Goal: Check status: Check status

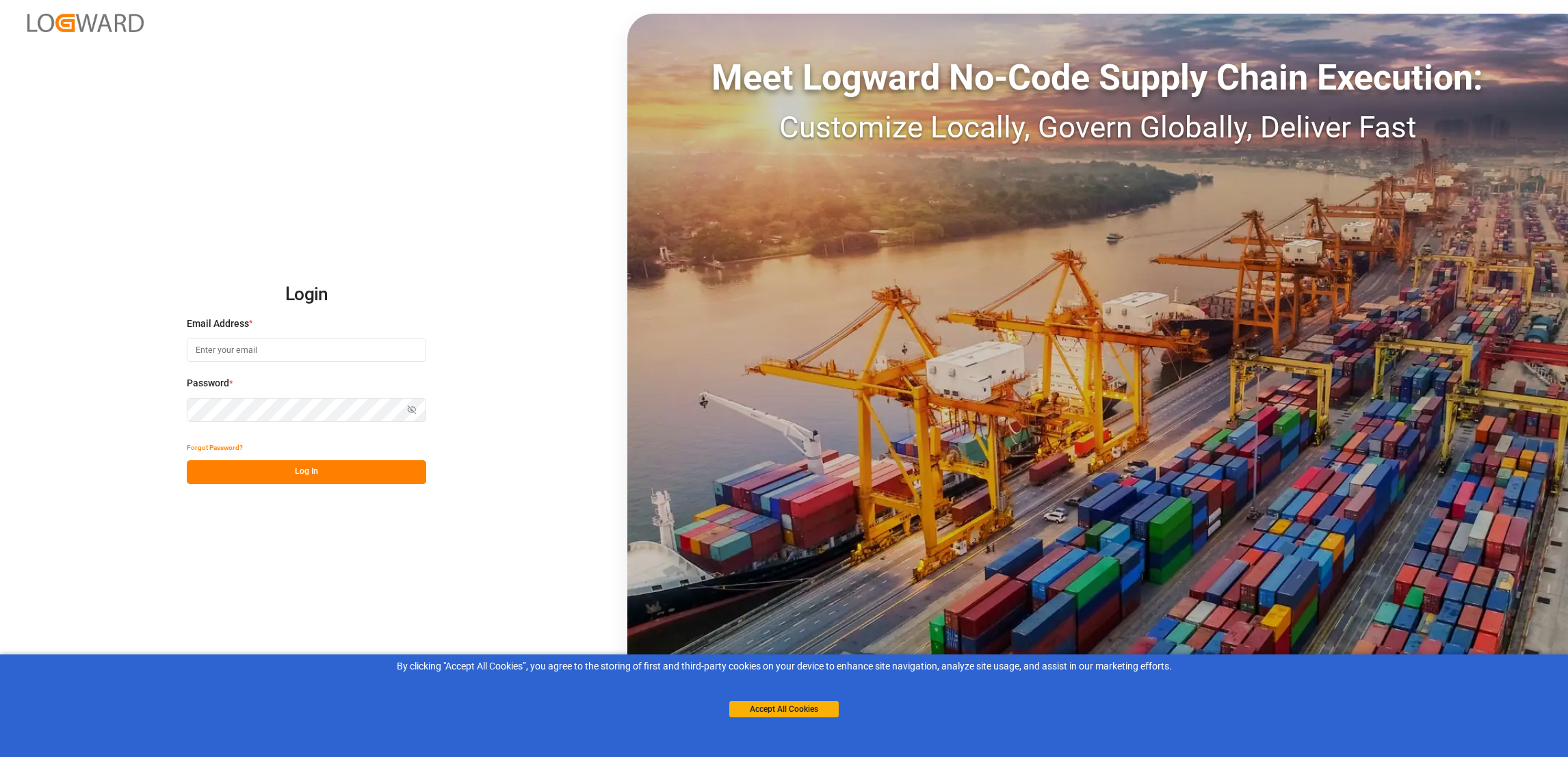
type input "[PERSON_NAME][EMAIL_ADDRESS][PERSON_NAME][DOMAIN_NAME]"
click at [322, 474] on button "Log In" at bounding box center [306, 471] width 239 height 24
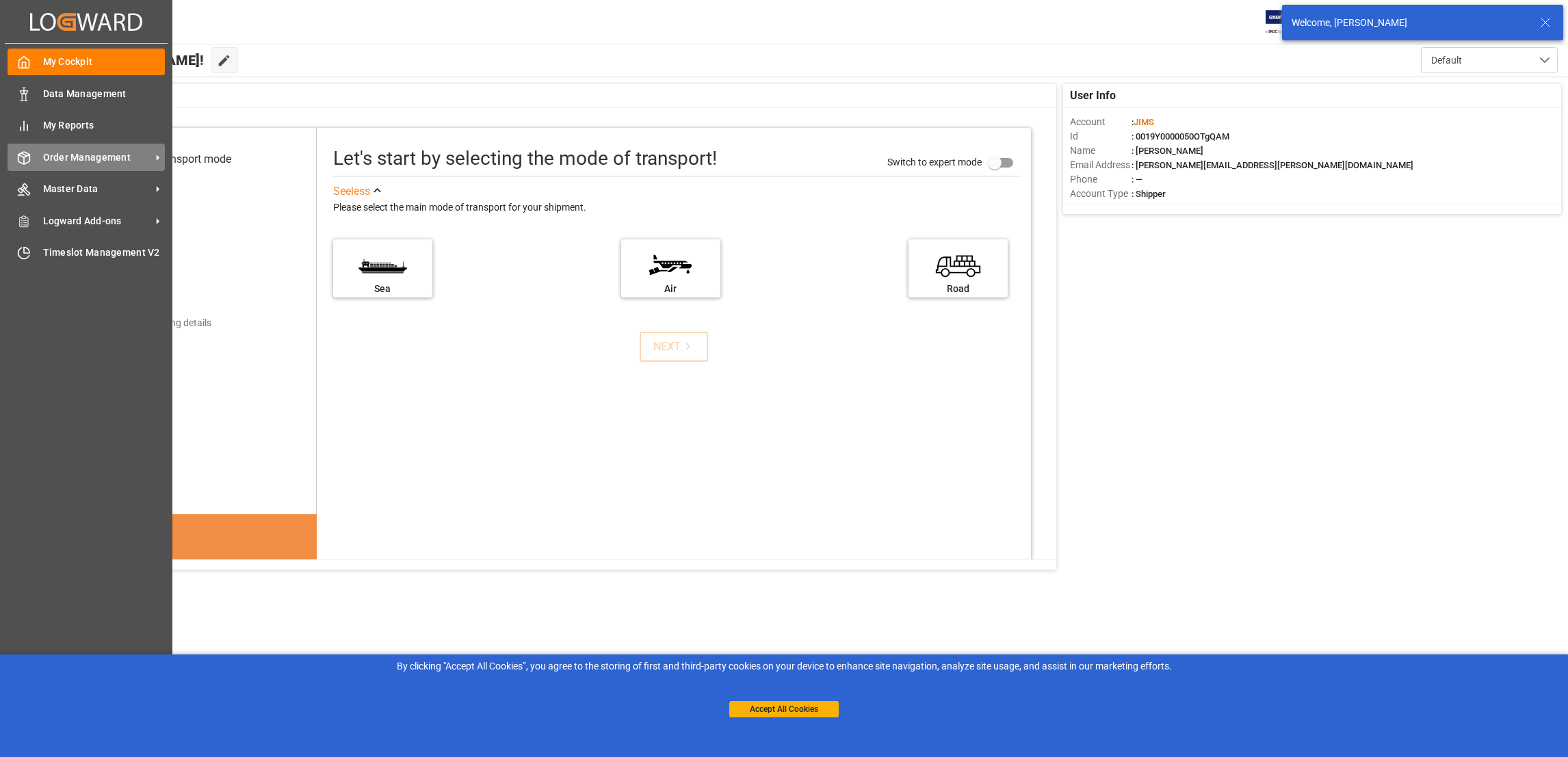
click at [11, 159] on div at bounding box center [19, 157] width 24 height 14
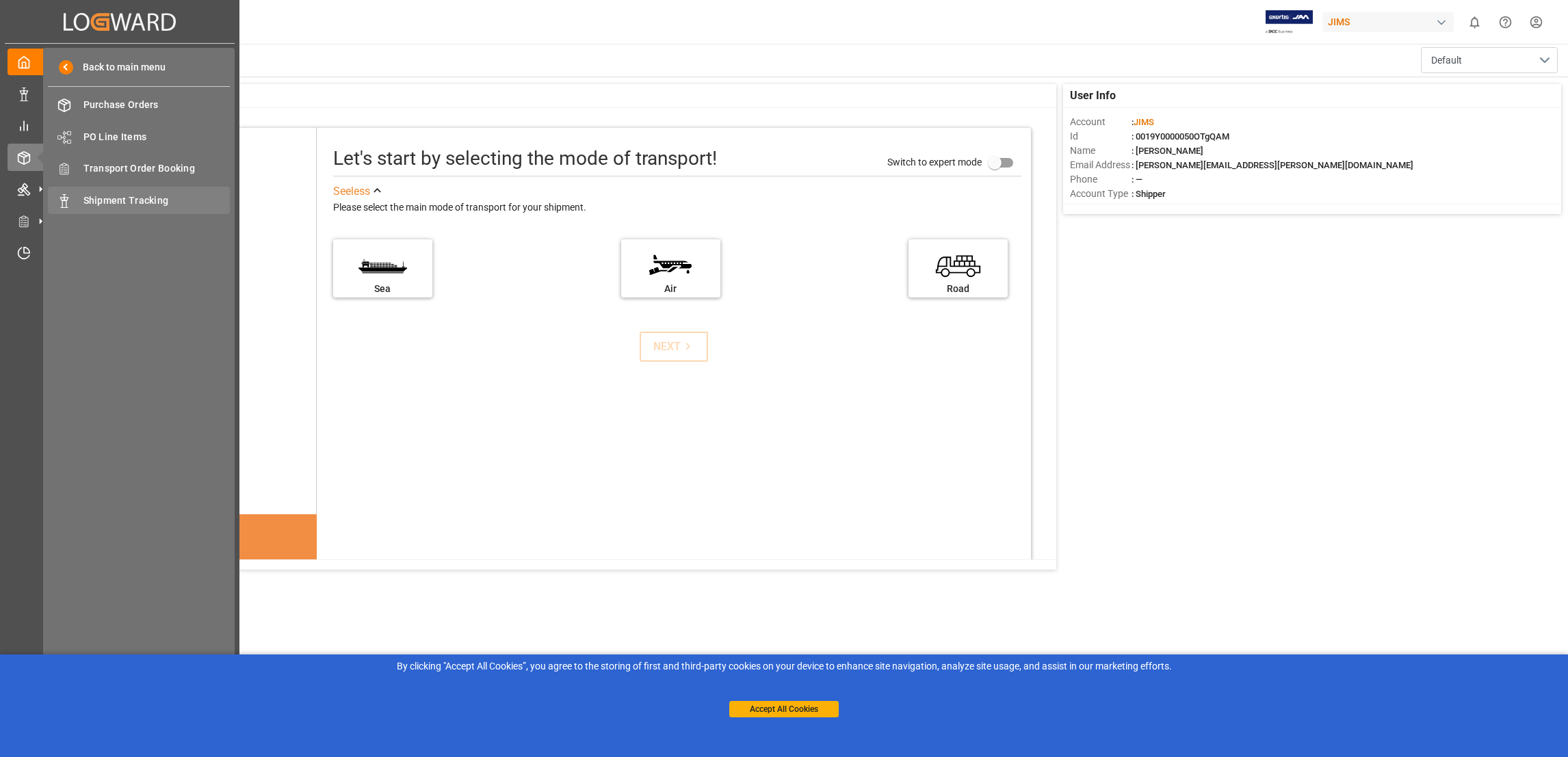
click at [157, 197] on span "Shipment Tracking" at bounding box center [157, 200] width 147 height 14
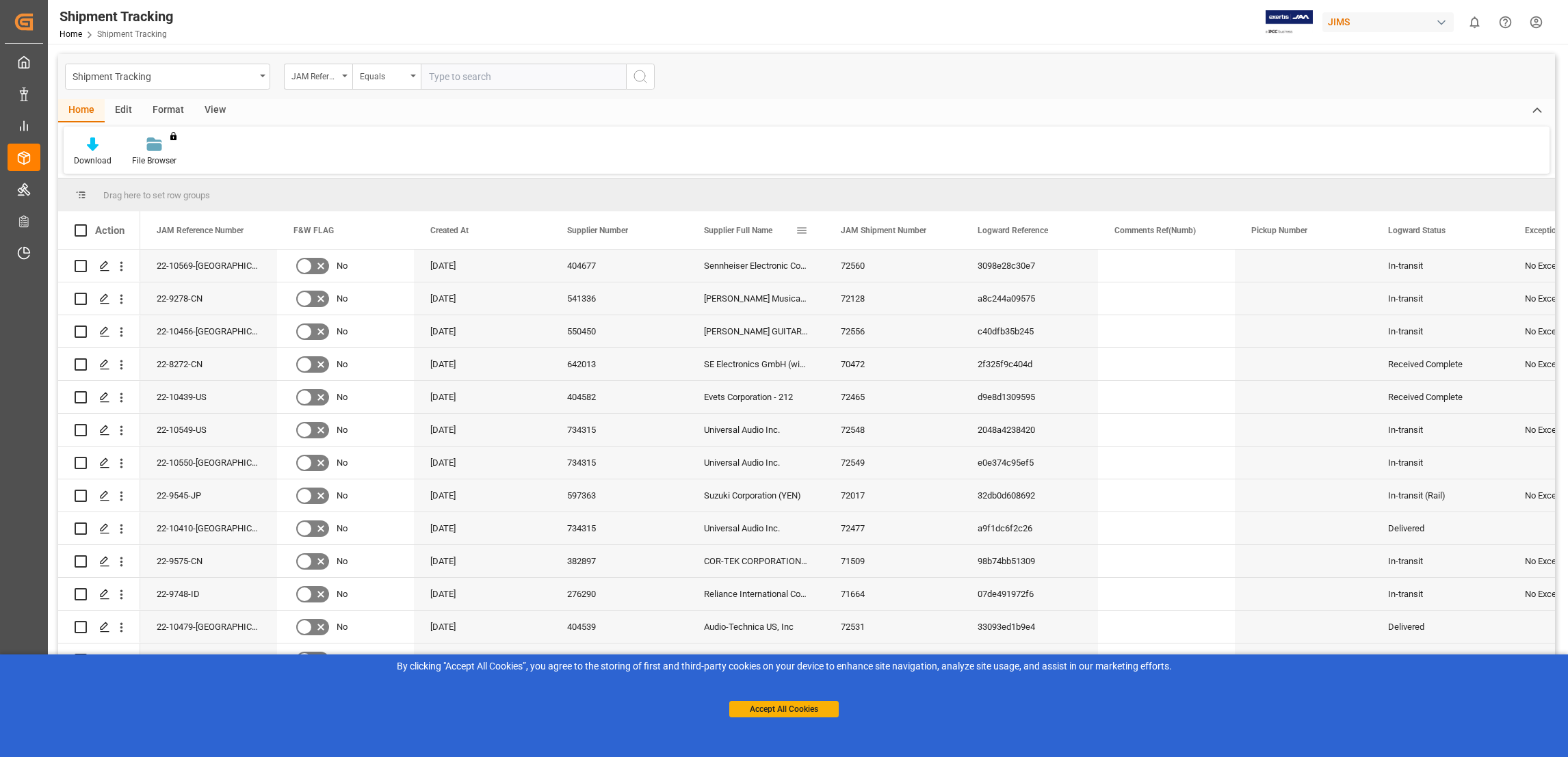
click at [806, 231] on span at bounding box center [802, 230] width 12 height 12
click at [479, 77] on input "text" at bounding box center [523, 76] width 205 height 26
paste input "22-9545-JP"
type input "22-9545-JP"
click at [646, 73] on icon "search button" at bounding box center [639, 76] width 16 height 16
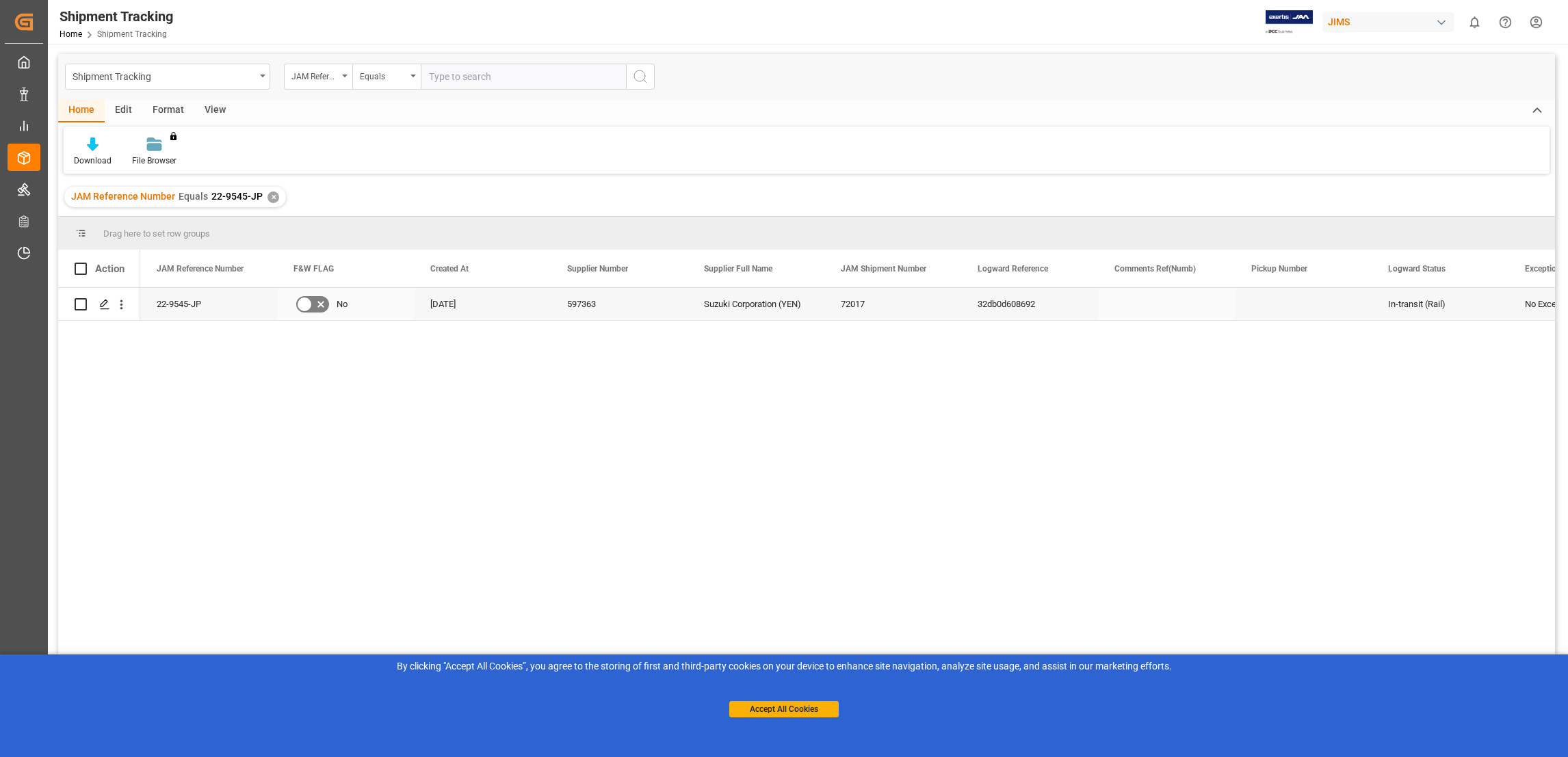
click at [175, 307] on div "22-9545-JP" at bounding box center [209, 305] width 137 height 32
click at [175, 307] on div "22-9545-JP" at bounding box center [209, 305] width 137 height 32
click at [227, 361] on span "Copy" at bounding box center [261, 360] width 106 height 26
click at [274, 202] on div "JAM Reference Number Equals 22-9545-JP ✕" at bounding box center [175, 197] width 222 height 21
click at [269, 201] on div "✕" at bounding box center [273, 197] width 11 height 11
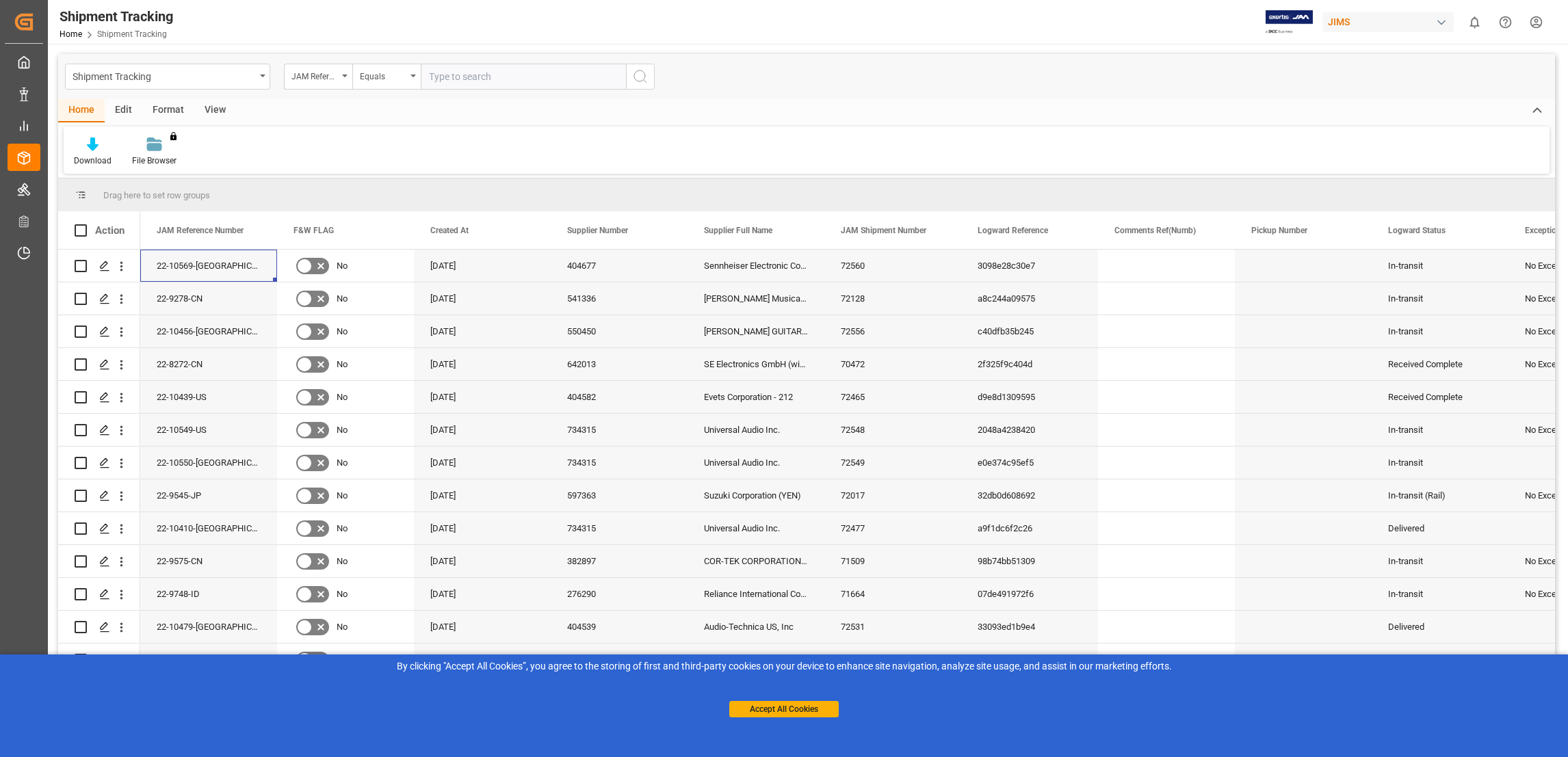
click at [487, 80] on input "text" at bounding box center [523, 76] width 205 height 26
paste input "22-9268-JP"
type input "22-9268-JP"
click at [641, 75] on icon "search button" at bounding box center [639, 76] width 16 height 16
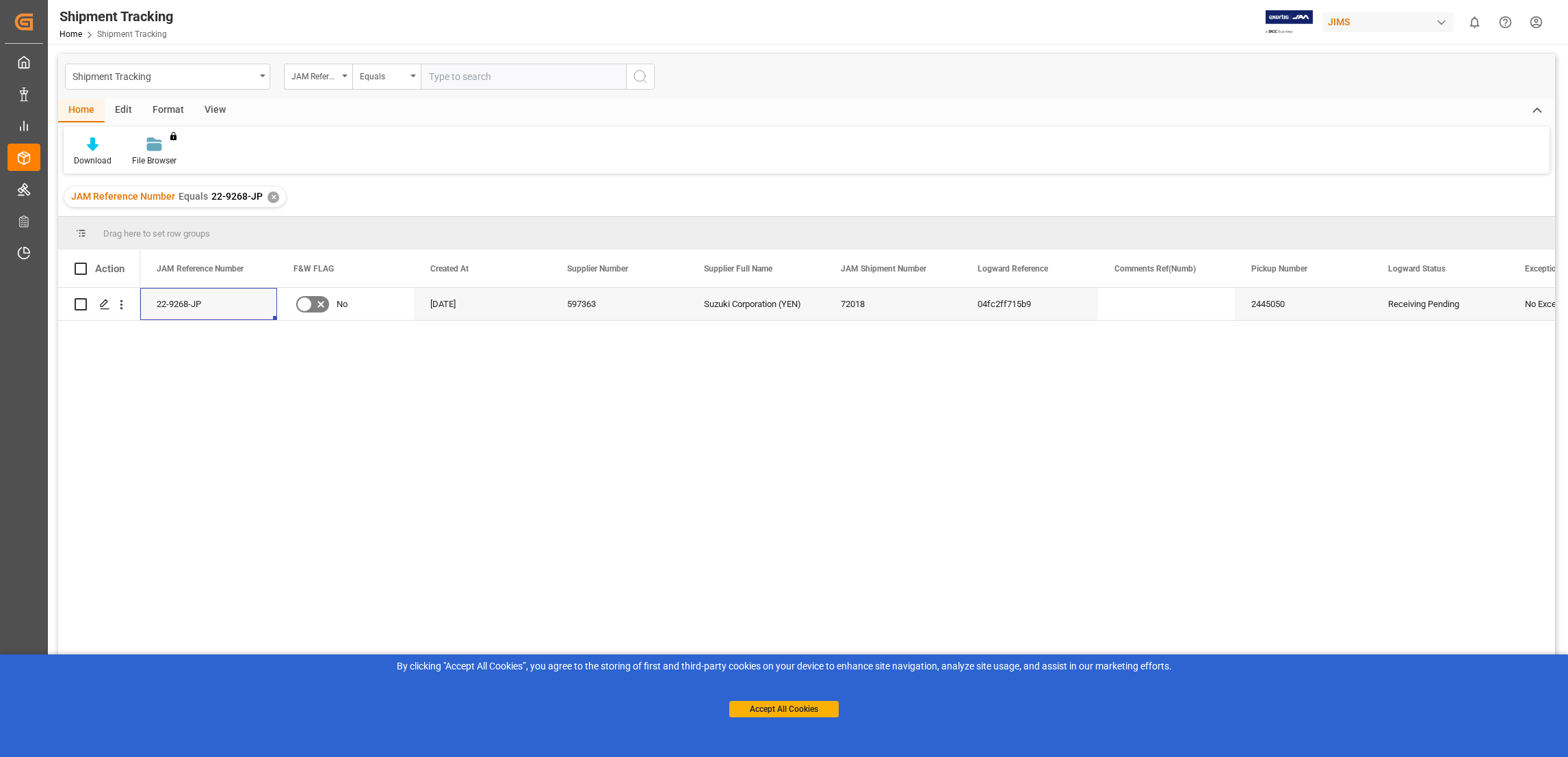
click at [273, 193] on div "✕" at bounding box center [273, 197] width 11 height 11
